Goal: Contribute content

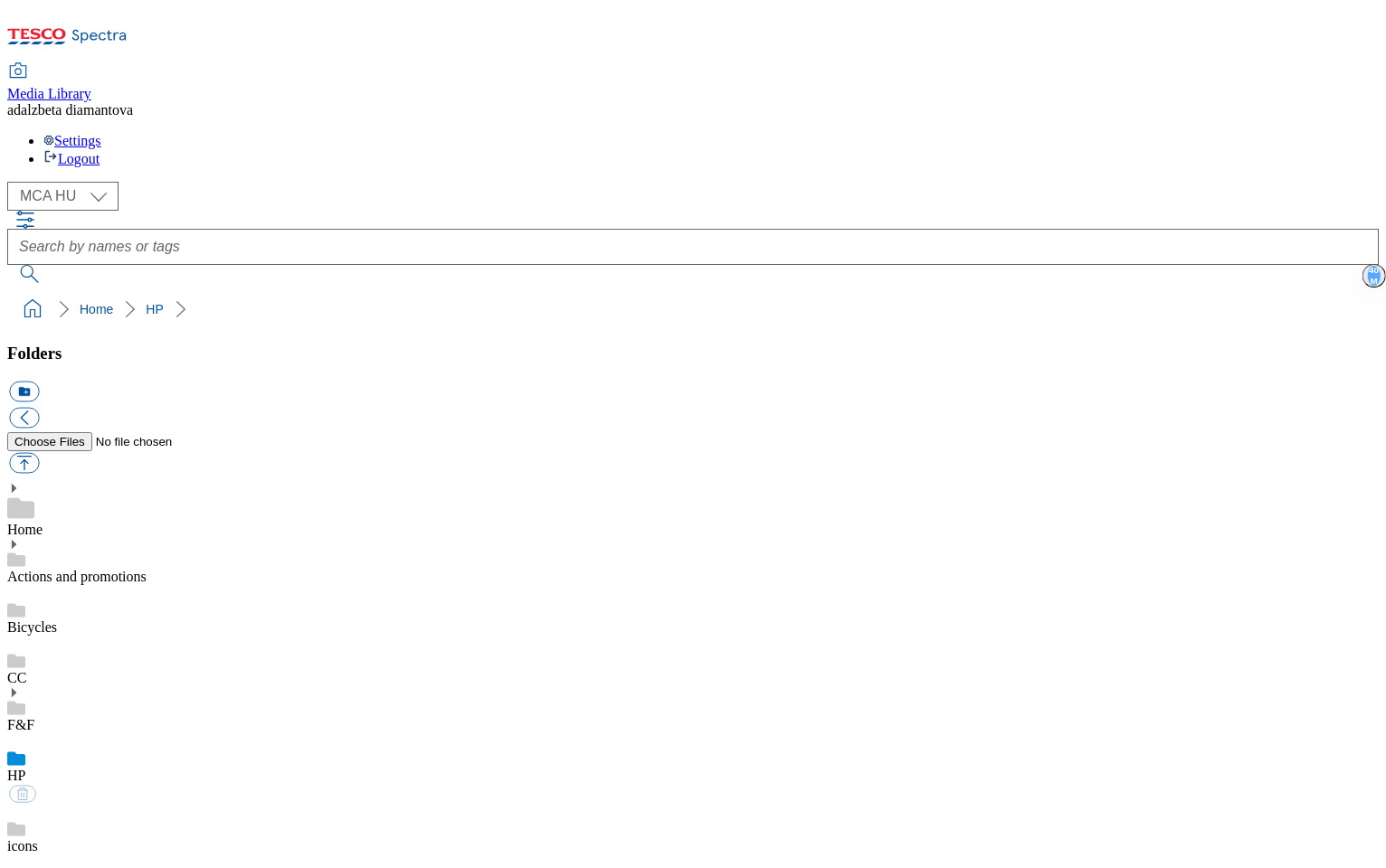
select select "flare-mca-hu"
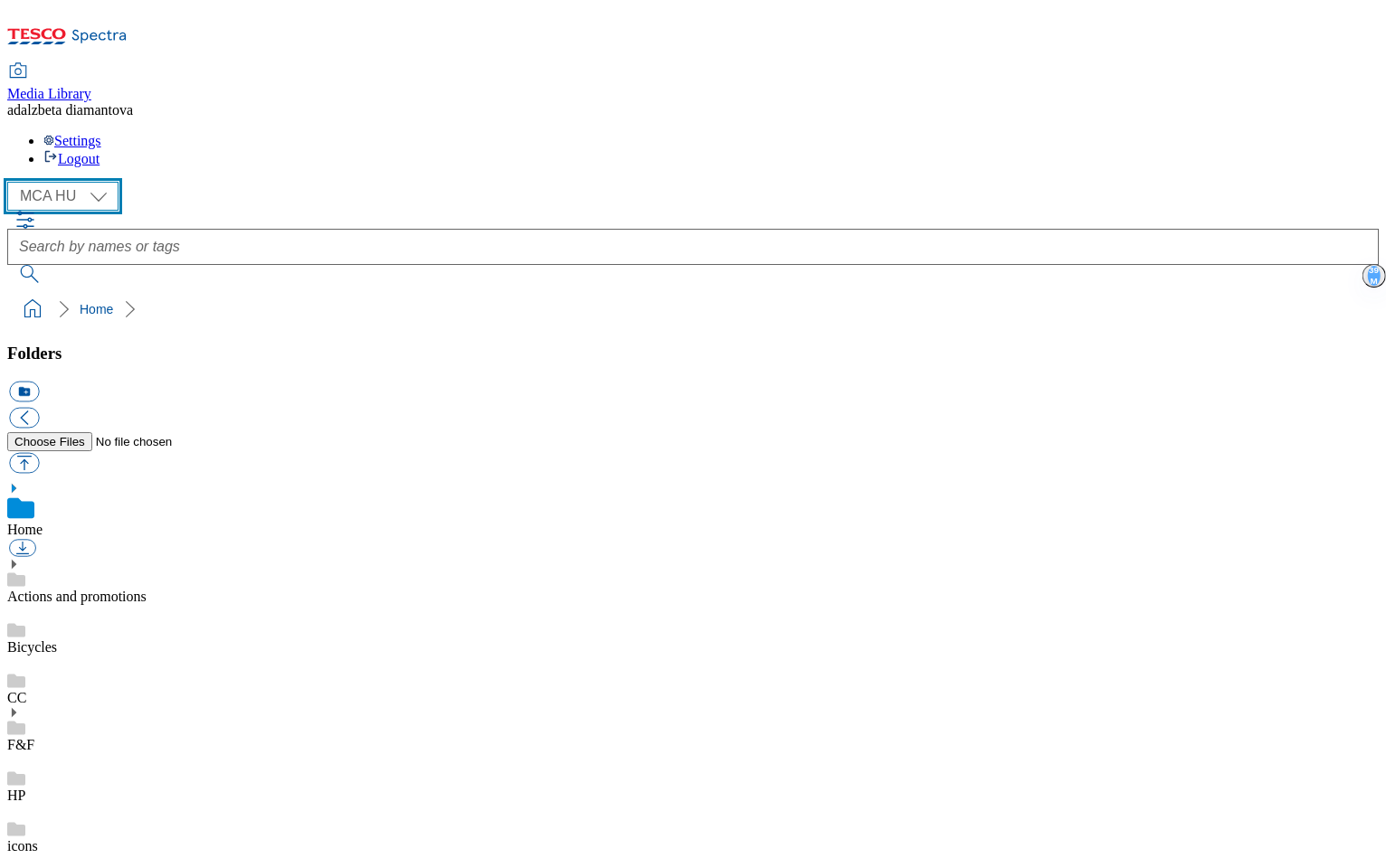
click at [112, 182] on select "MCA CZ MCA HU MCA SK" at bounding box center [63, 196] width 111 height 29
select select "flare-mca-cz"
click at [13, 182] on select "MCA CZ MCA HU MCA SK" at bounding box center [63, 196] width 111 height 29
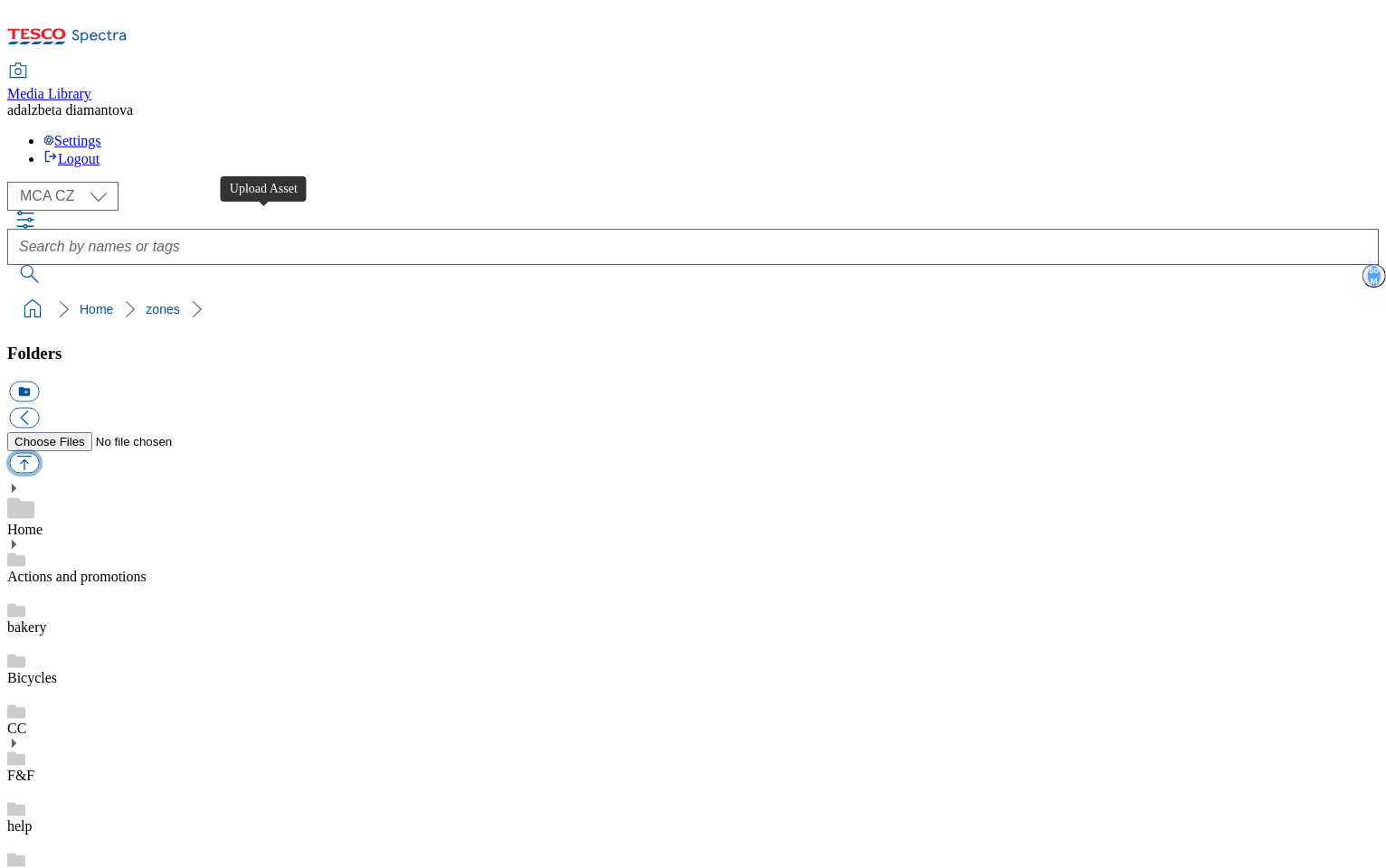
click at [39, 453] on button "button" at bounding box center [24, 463] width 30 height 21
type input "C:\fakepath\tesco-finest-fullhero.png"
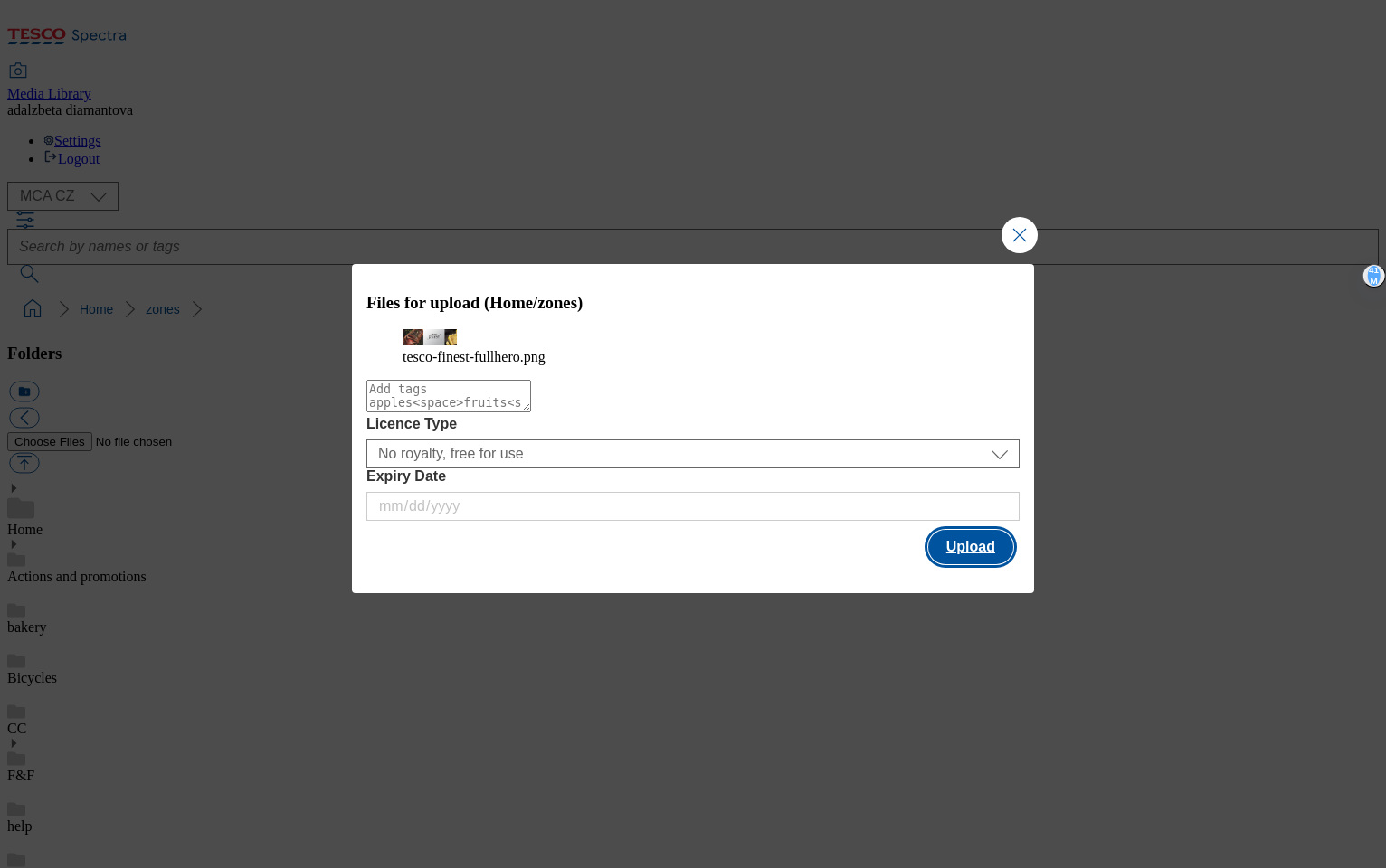
click at [937, 560] on button "Upload" at bounding box center [970, 547] width 85 height 35
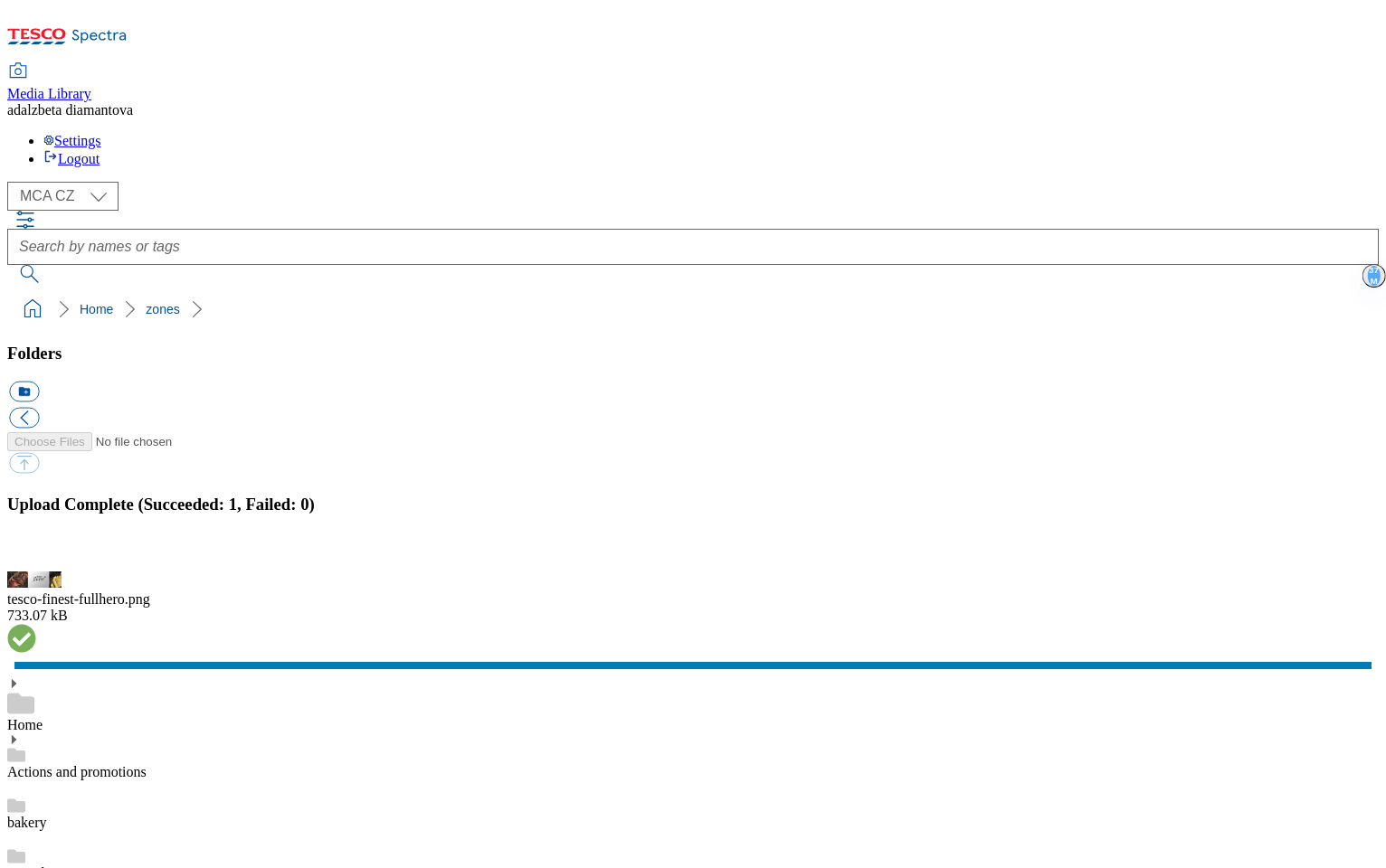
click at [36, 553] on button "button" at bounding box center [22, 562] width 27 height 17
